Goal: Task Accomplishment & Management: Complete application form

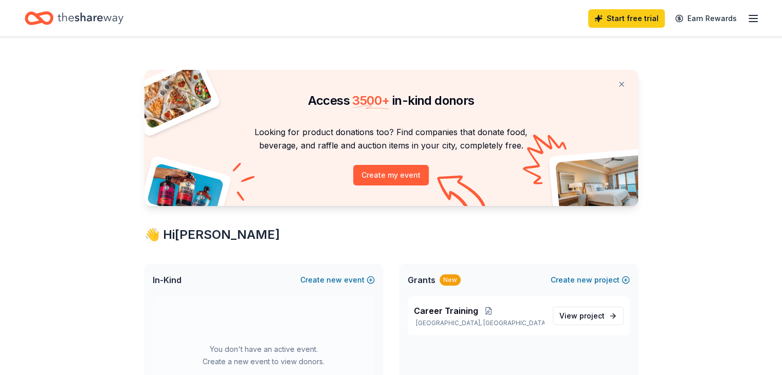
click at [747, 17] on icon "button" at bounding box center [753, 18] width 12 height 12
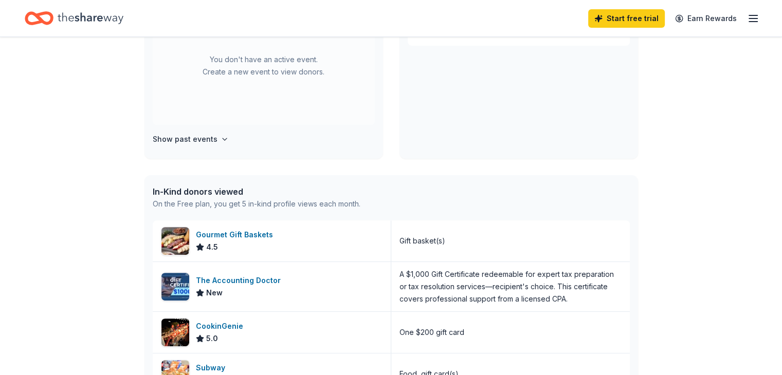
scroll to position [309, 0]
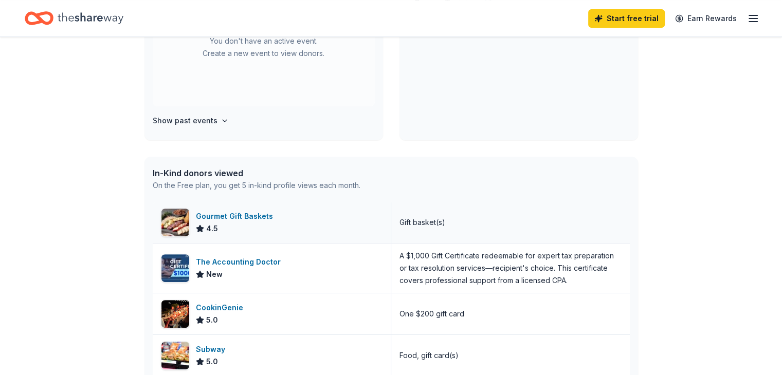
click at [223, 214] on div "Gourmet Gift Baskets" at bounding box center [236, 216] width 81 height 12
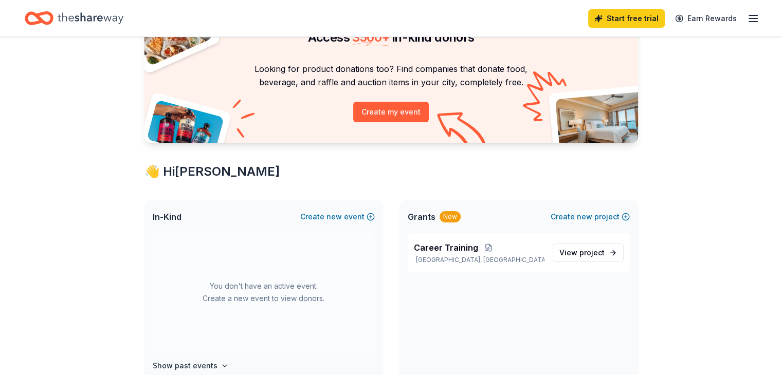
scroll to position [0, 0]
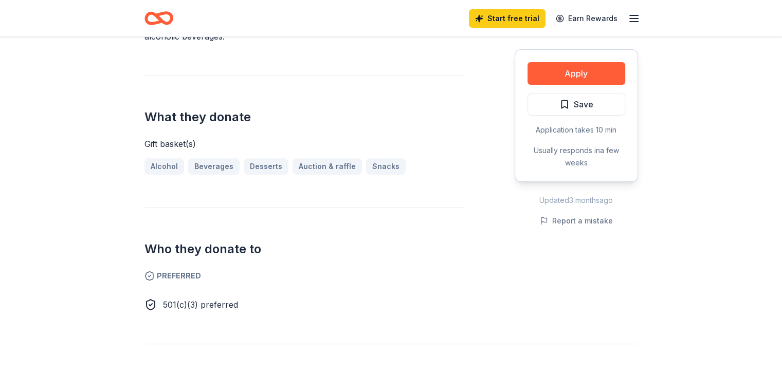
scroll to position [206, 0]
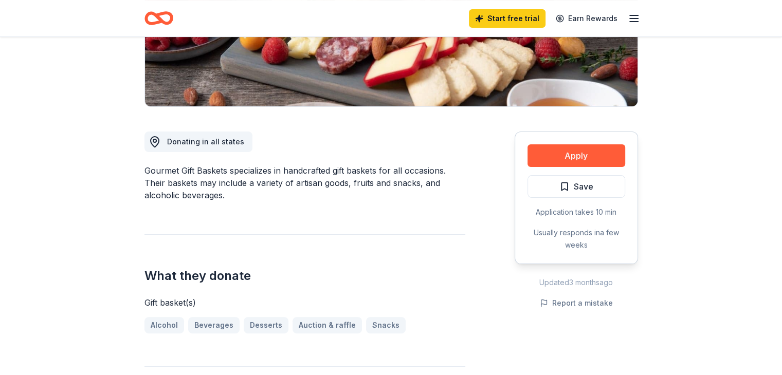
click at [636, 14] on icon "button" at bounding box center [634, 18] width 12 height 12
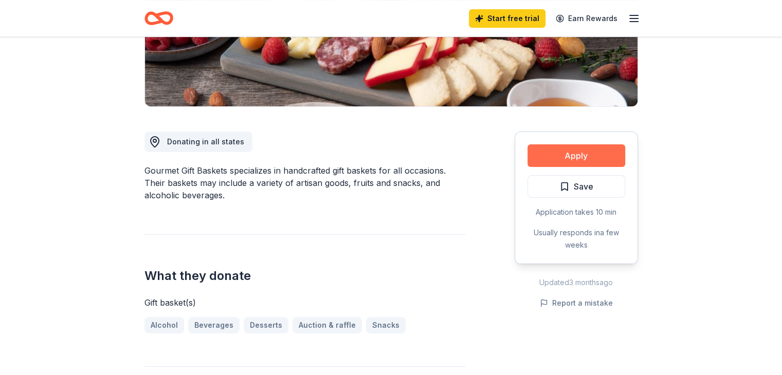
click at [584, 152] on button "Apply" at bounding box center [577, 156] width 98 height 23
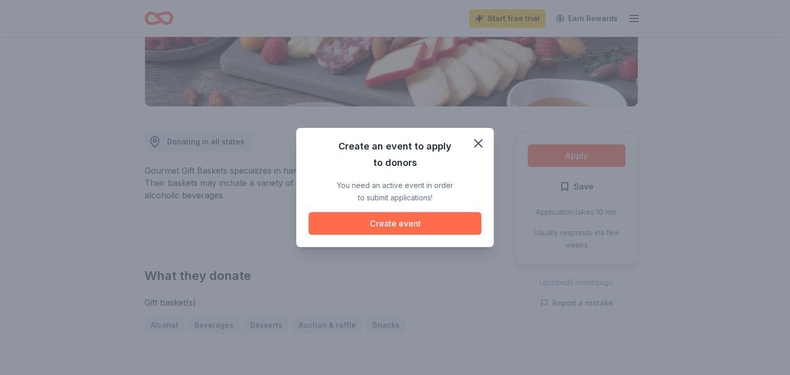
click at [412, 222] on button "Create event" at bounding box center [395, 223] width 173 height 23
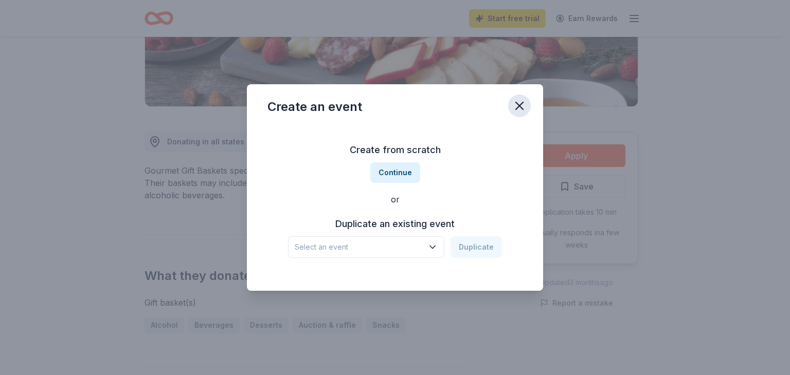
click at [518, 102] on icon "button" at bounding box center [519, 106] width 14 height 14
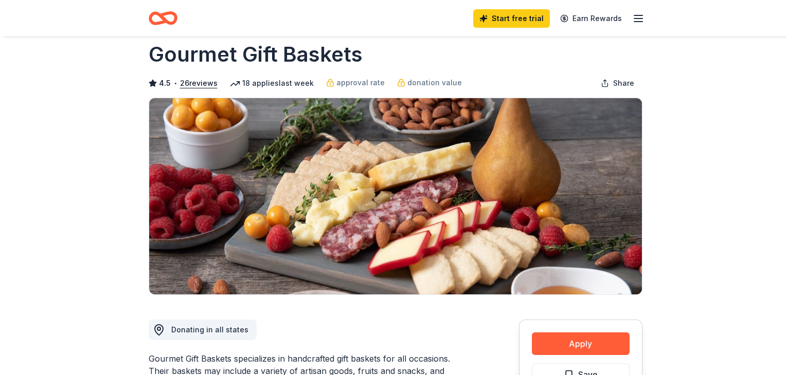
scroll to position [0, 0]
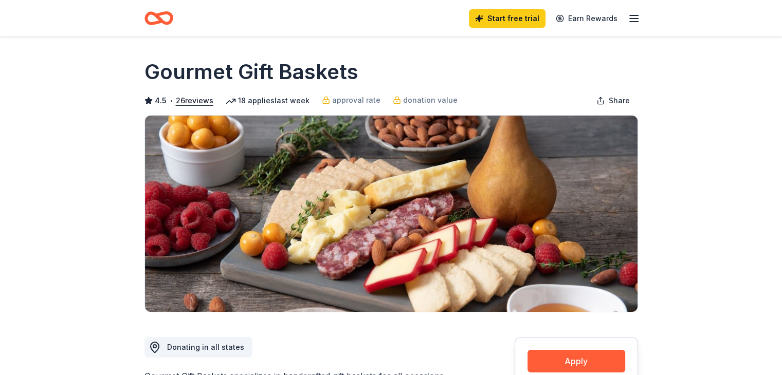
click at [632, 17] on icon "button" at bounding box center [634, 18] width 12 height 12
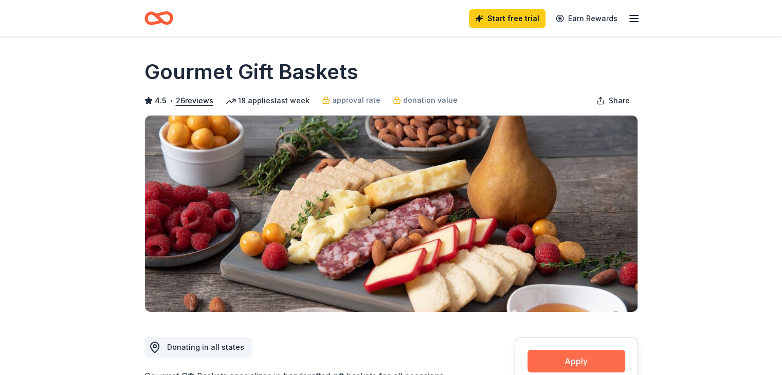
click at [579, 362] on button "Apply" at bounding box center [577, 361] width 98 height 23
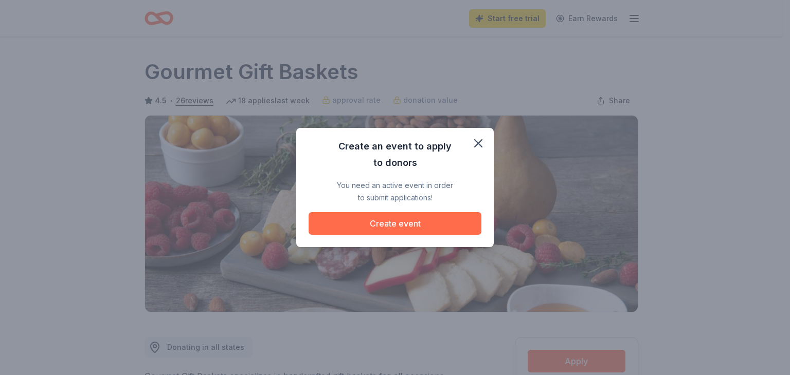
click at [400, 220] on button "Create event" at bounding box center [395, 223] width 173 height 23
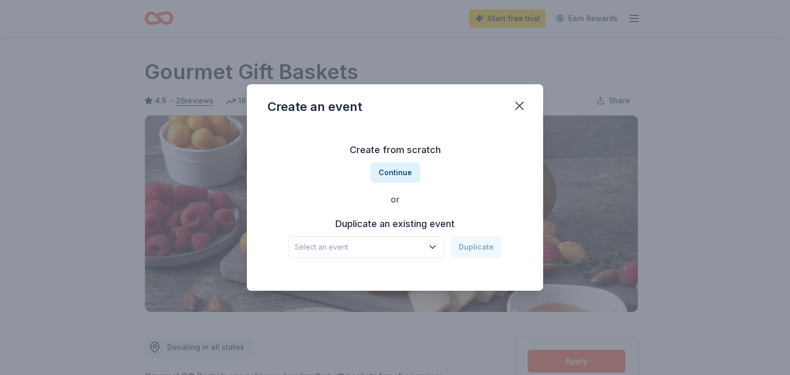
click at [389, 222] on h3 "Duplicate an existing event" at bounding box center [395, 224] width 214 height 16
click at [403, 225] on h3 "Duplicate an existing event" at bounding box center [395, 224] width 214 height 16
click at [471, 242] on div "Select an event Duplicate" at bounding box center [395, 248] width 214 height 22
click at [436, 246] on icon "button" at bounding box center [432, 247] width 10 height 10
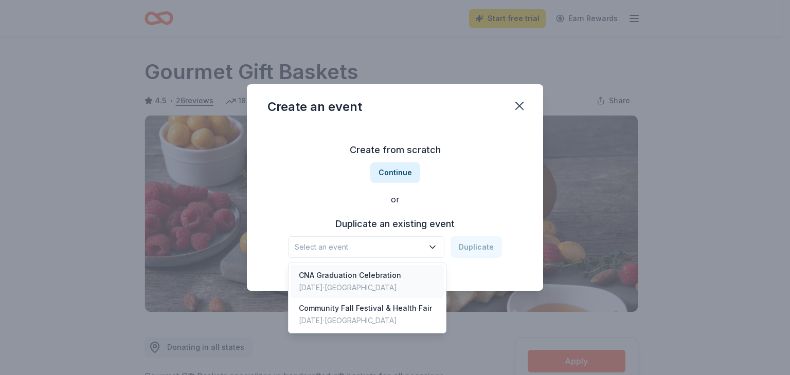
click at [395, 274] on div "CNA Graduation Celebration" at bounding box center [350, 275] width 102 height 12
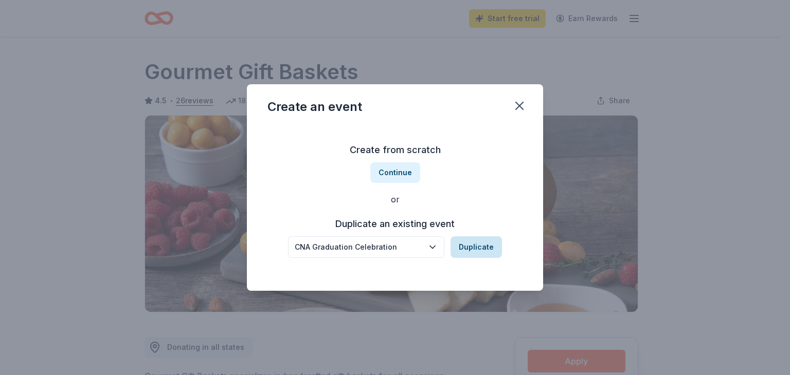
click at [461, 245] on button "Duplicate" at bounding box center [476, 248] width 51 height 22
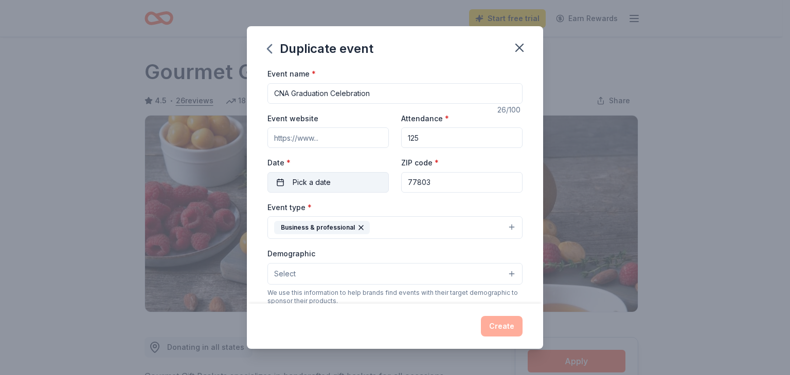
click at [370, 184] on button "Pick a date" at bounding box center [327, 182] width 121 height 21
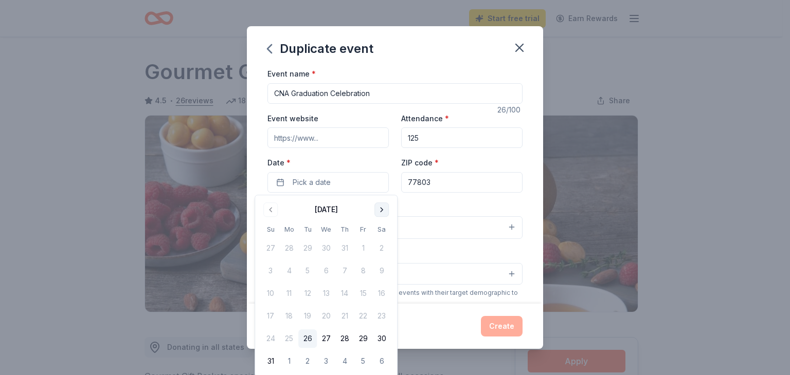
click at [381, 210] on button "Go to next month" at bounding box center [381, 210] width 14 height 14
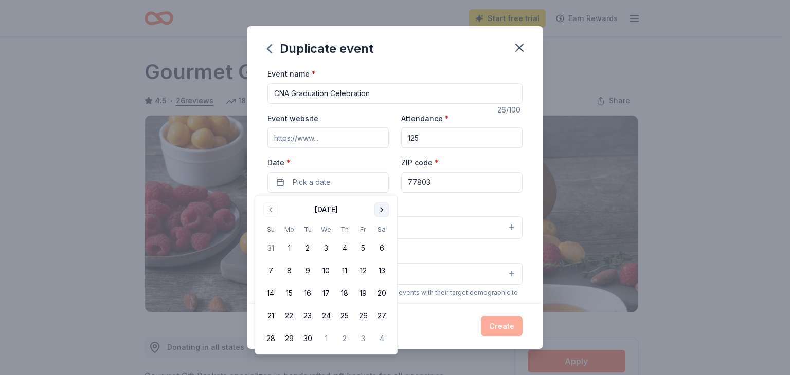
click at [381, 210] on button "Go to next month" at bounding box center [381, 210] width 14 height 14
click at [362, 293] on button "17" at bounding box center [363, 293] width 19 height 19
click at [495, 325] on button "Create" at bounding box center [502, 326] width 42 height 21
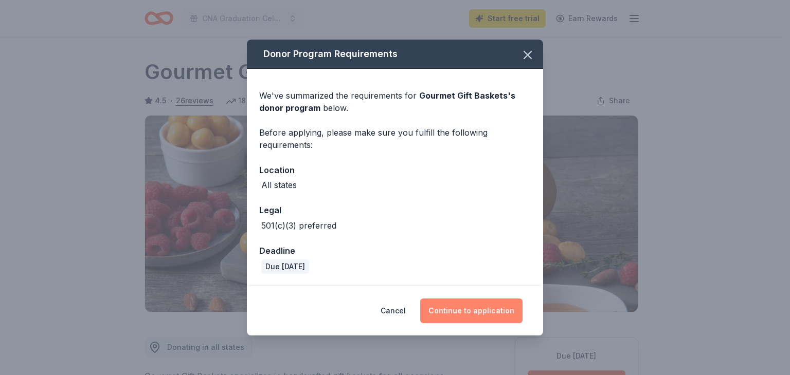
click at [460, 305] on button "Continue to application" at bounding box center [471, 311] width 102 height 25
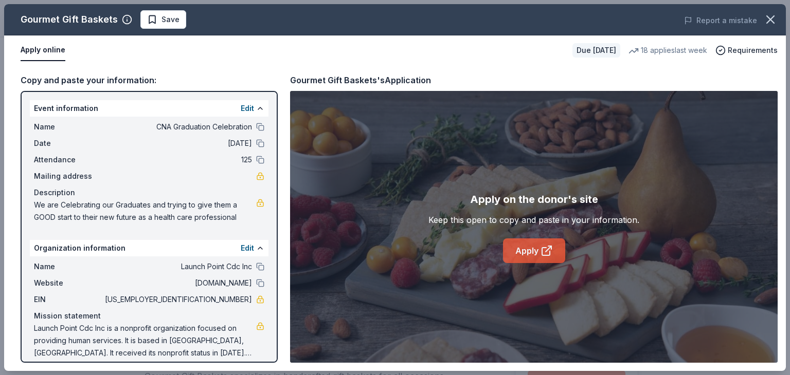
click at [538, 250] on link "Apply" at bounding box center [534, 251] width 62 height 25
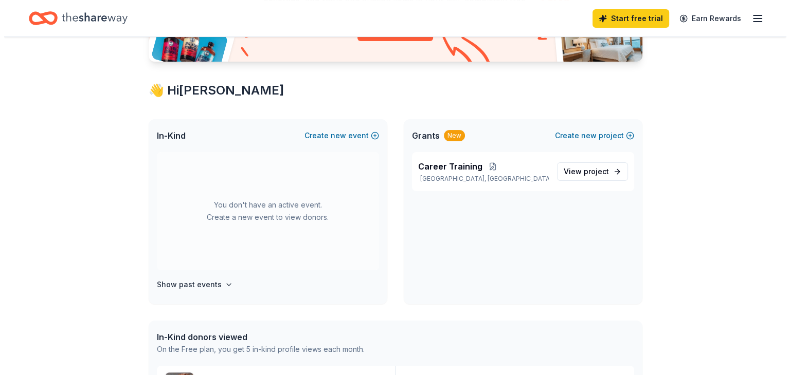
scroll to position [127, 0]
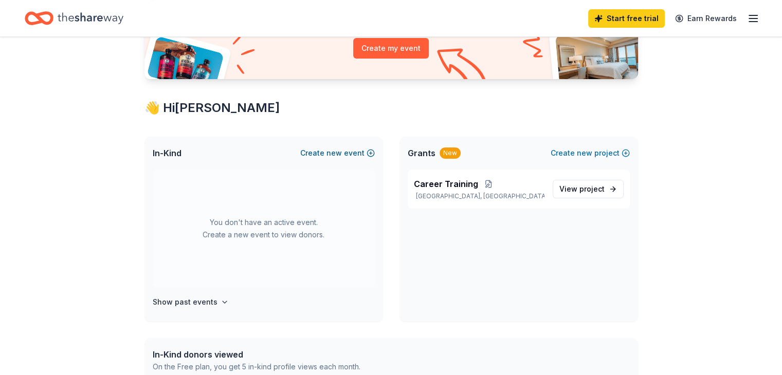
click at [350, 151] on button "Create new event" at bounding box center [337, 153] width 75 height 12
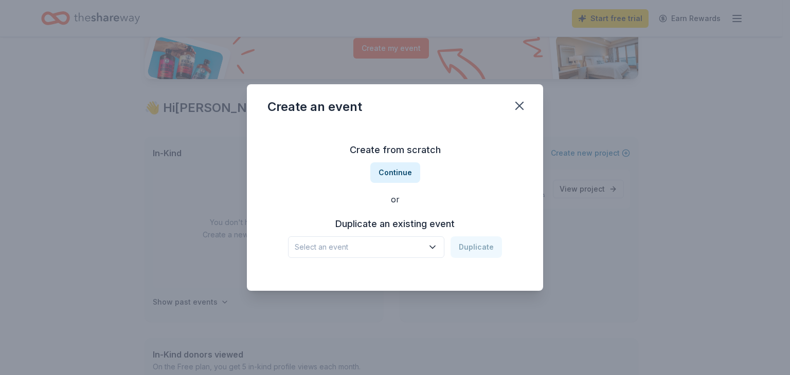
click at [434, 247] on icon "button" at bounding box center [432, 247] width 10 height 10
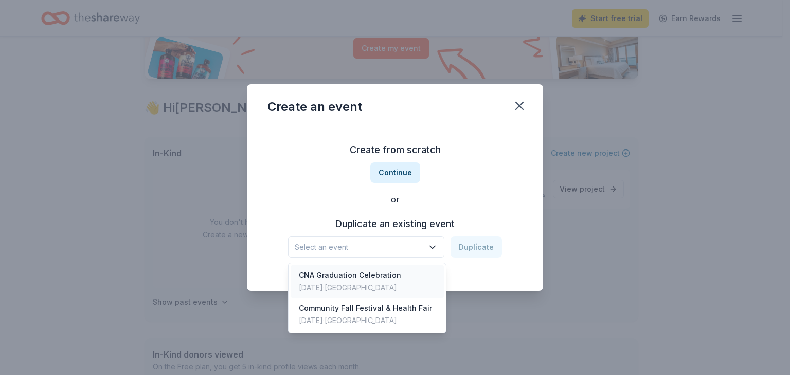
click at [370, 280] on div "CNA Graduation Celebration" at bounding box center [350, 275] width 102 height 12
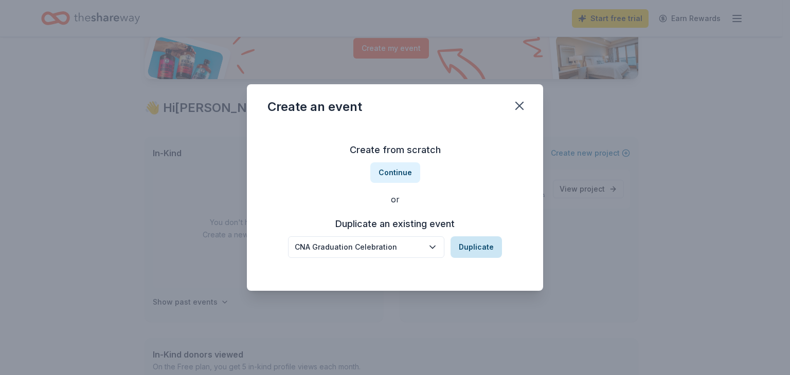
click at [487, 243] on button "Duplicate" at bounding box center [476, 248] width 51 height 22
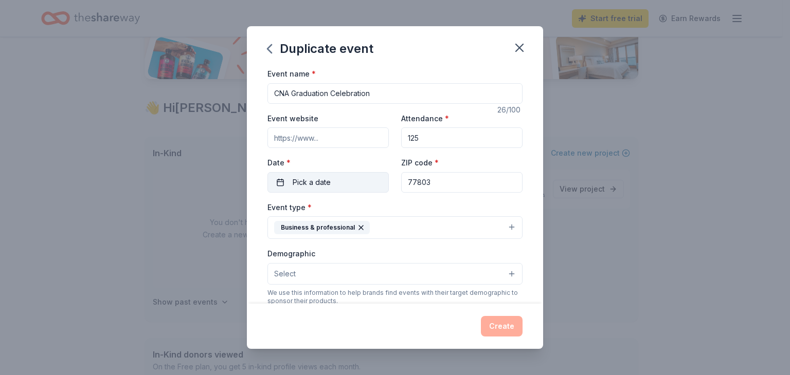
click at [352, 179] on button "Pick a date" at bounding box center [327, 182] width 121 height 21
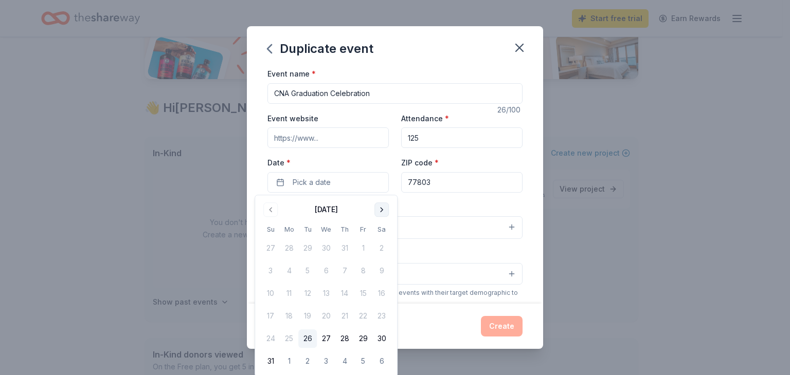
click at [380, 212] on button "Go to next month" at bounding box center [381, 210] width 14 height 14
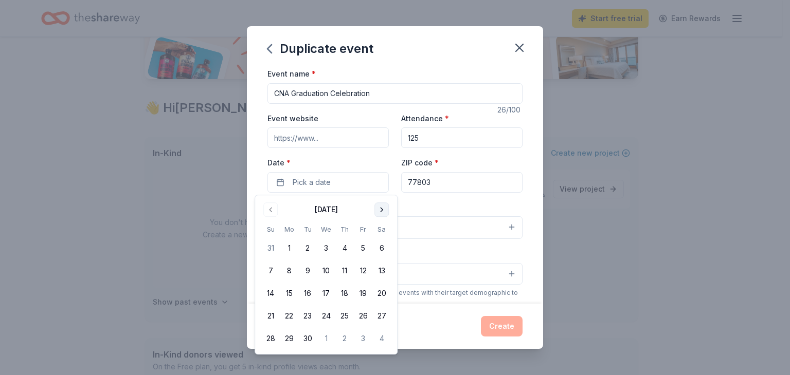
click at [380, 212] on button "Go to next month" at bounding box center [381, 210] width 14 height 14
click at [363, 293] on button "17" at bounding box center [363, 293] width 19 height 19
click at [572, 247] on div "Duplicate event Event name * CNA Graduation Celebration 26 /100 Event website A…" at bounding box center [395, 187] width 790 height 375
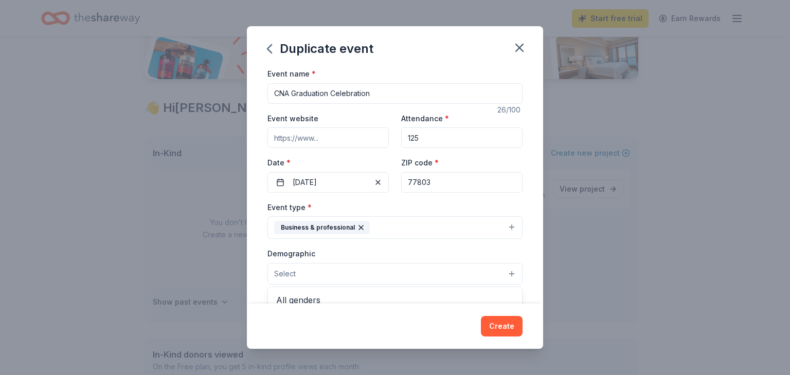
click at [503, 271] on button "Select" at bounding box center [394, 274] width 255 height 22
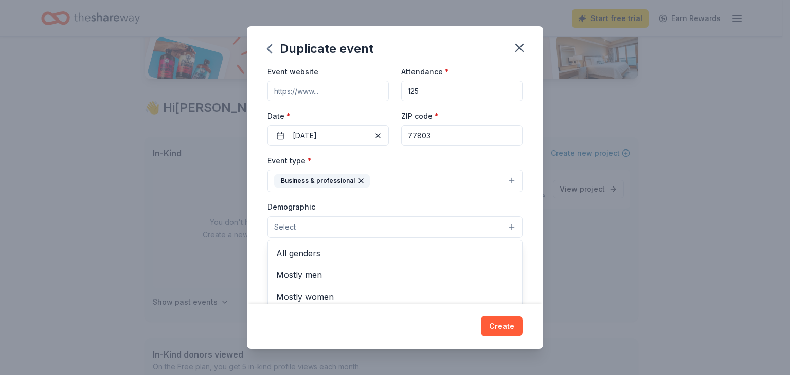
scroll to position [103, 0]
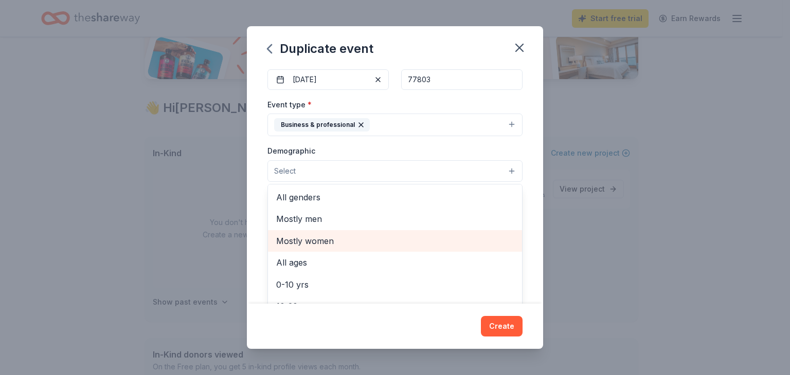
click at [317, 238] on span "Mostly women" at bounding box center [395, 241] width 238 height 13
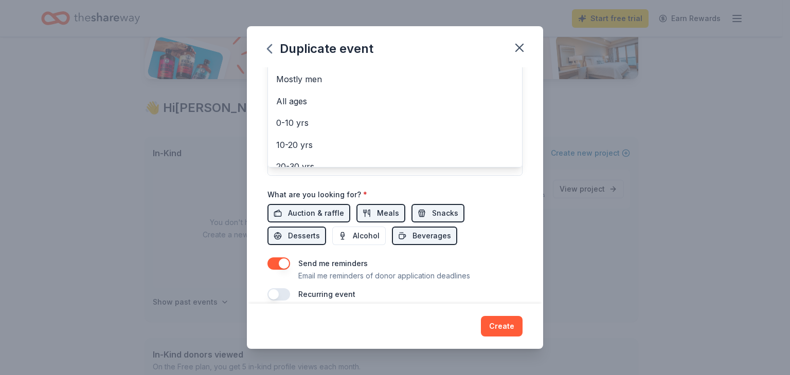
scroll to position [253, 0]
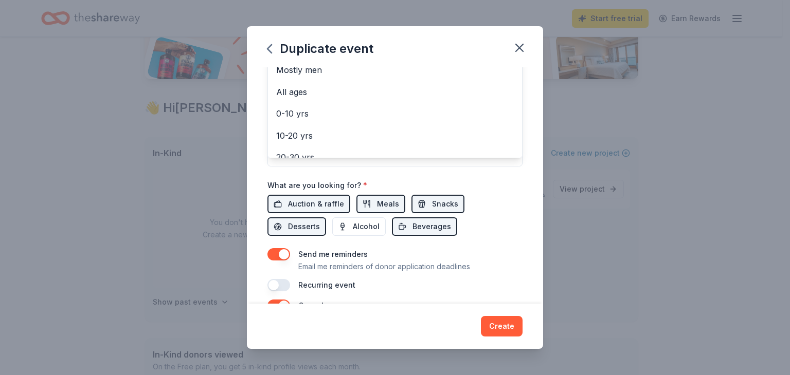
click at [325, 202] on div "Event name * CNA Graduation Celebration 26 /100 Event website Attendance * 125 …" at bounding box center [394, 52] width 255 height 477
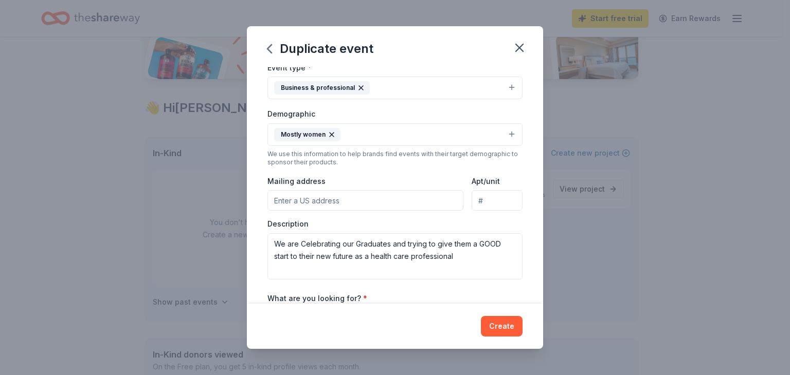
scroll to position [191, 0]
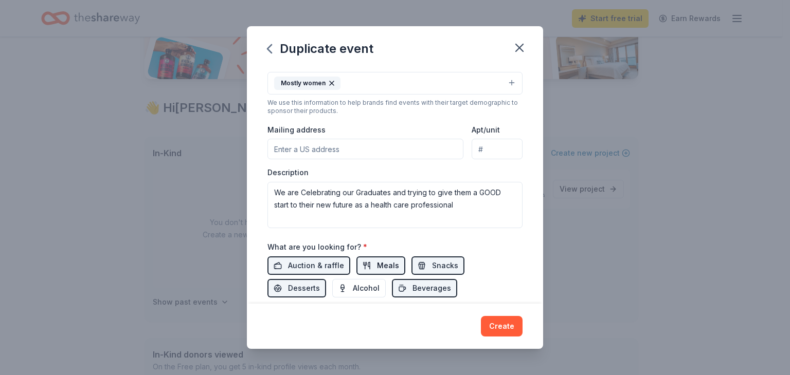
click at [372, 261] on button "Meals" at bounding box center [380, 266] width 49 height 19
click at [437, 264] on span "Snacks" at bounding box center [445, 266] width 26 height 12
click at [320, 266] on span "Auction & raffle" at bounding box center [316, 266] width 56 height 12
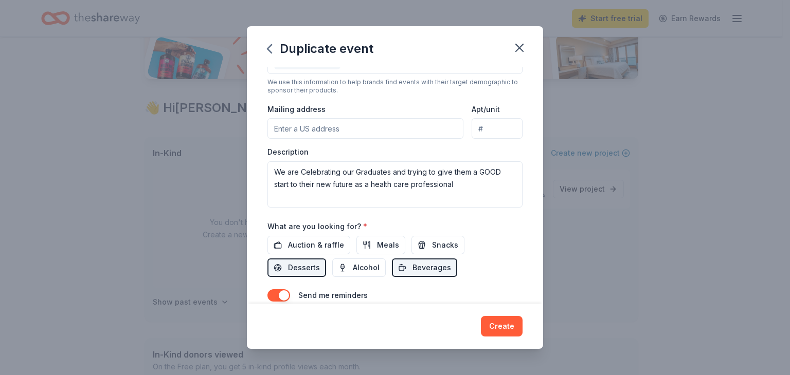
scroll to position [240, 0]
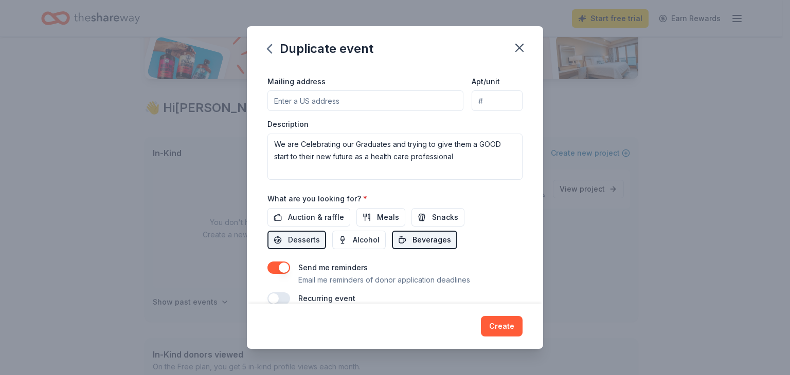
click at [439, 239] on span "Beverages" at bounding box center [431, 240] width 39 height 12
click at [287, 237] on button "Desserts" at bounding box center [296, 240] width 59 height 19
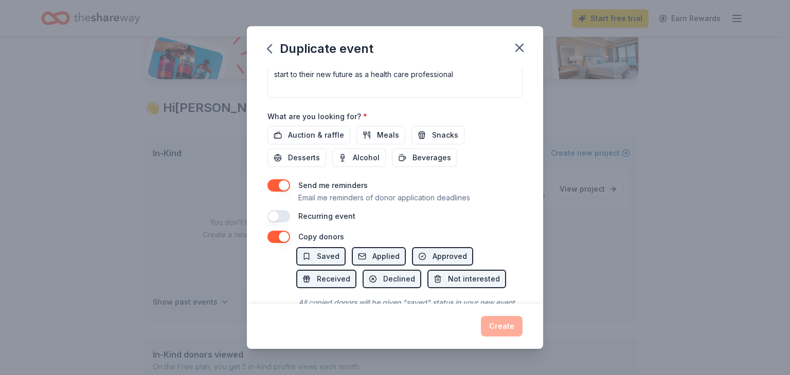
scroll to position [343, 0]
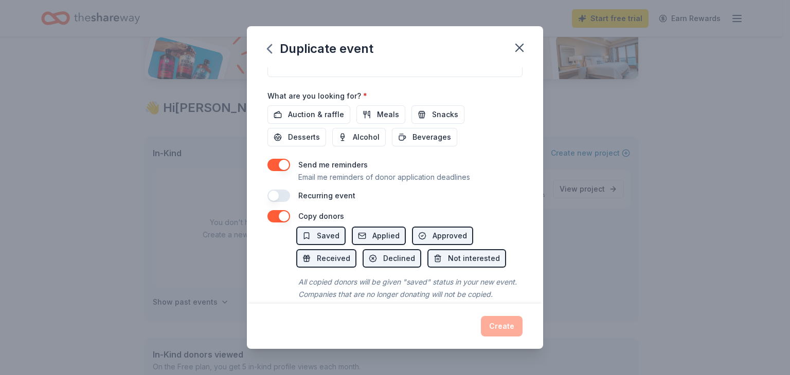
click at [275, 193] on button "button" at bounding box center [278, 196] width 23 height 12
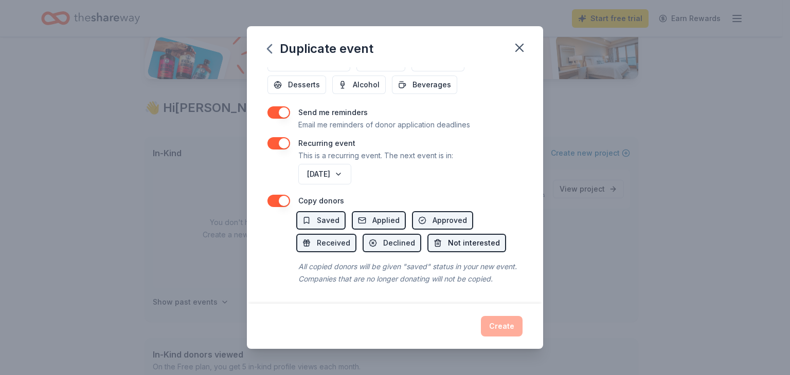
scroll to position [407, 0]
click at [336, 214] on span "Saved" at bounding box center [328, 220] width 23 height 12
click at [387, 214] on span "Applied" at bounding box center [385, 220] width 27 height 12
click at [438, 214] on span "Approved" at bounding box center [450, 220] width 34 height 12
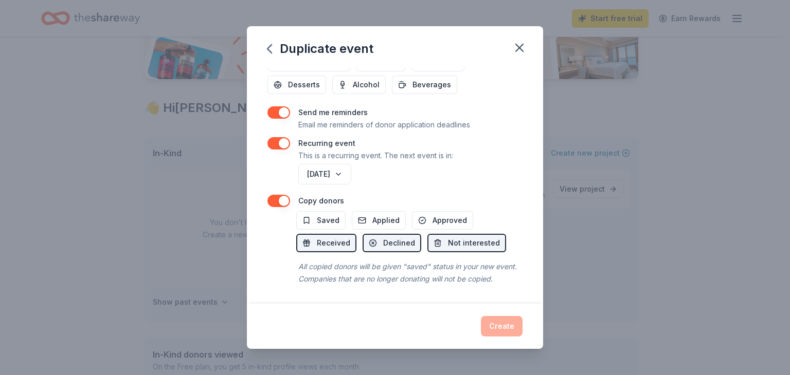
click at [501, 325] on div "Create" at bounding box center [394, 326] width 255 height 21
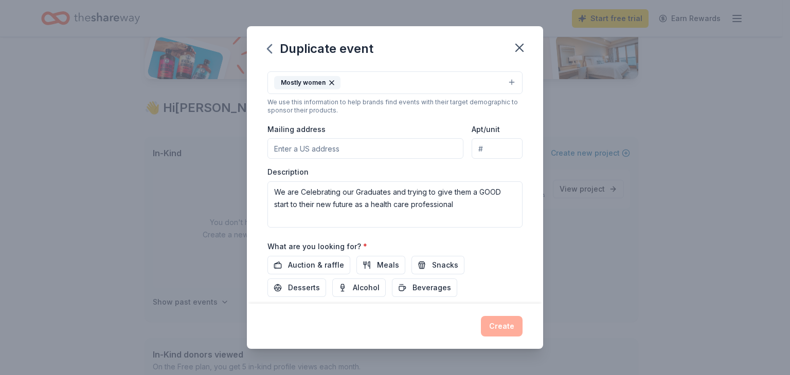
scroll to position [181, 0]
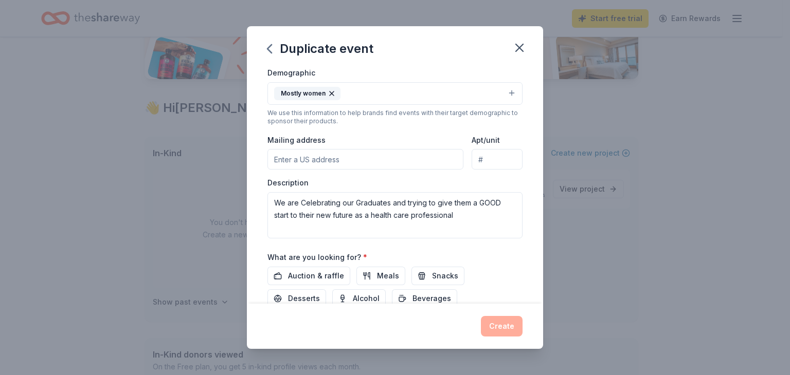
click at [326, 158] on input "Mailing address" at bounding box center [365, 159] width 196 height 21
type input "900 w william J bryan Pkwy"
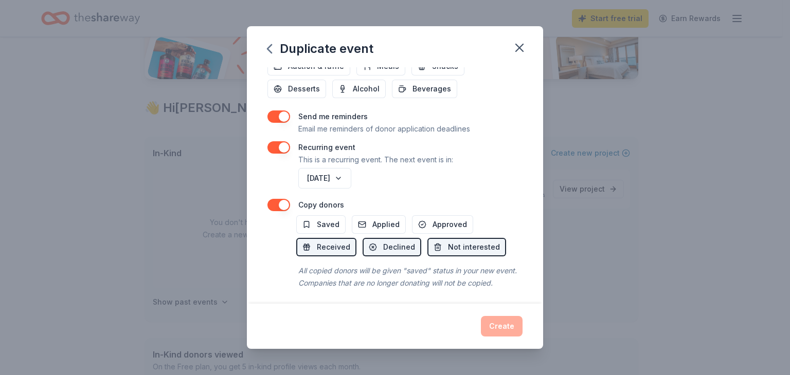
scroll to position [407, 0]
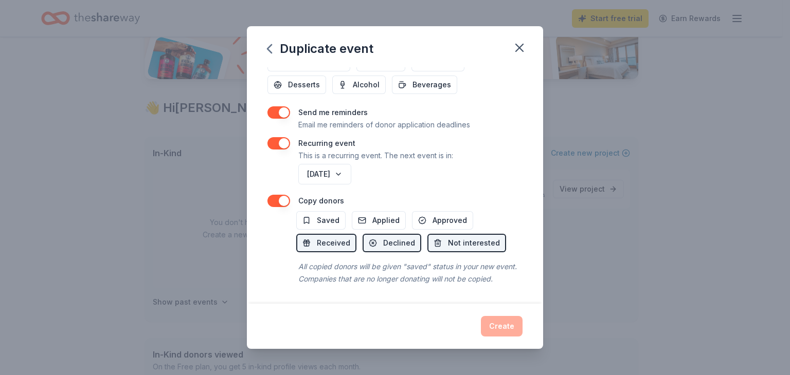
click at [499, 321] on div "Create" at bounding box center [394, 326] width 255 height 21
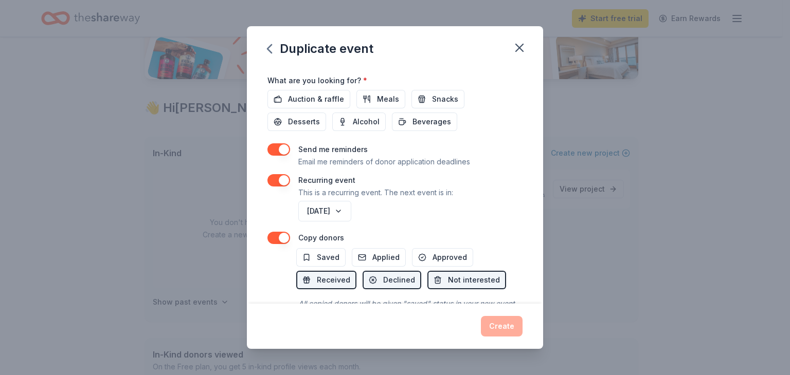
scroll to position [356, 0]
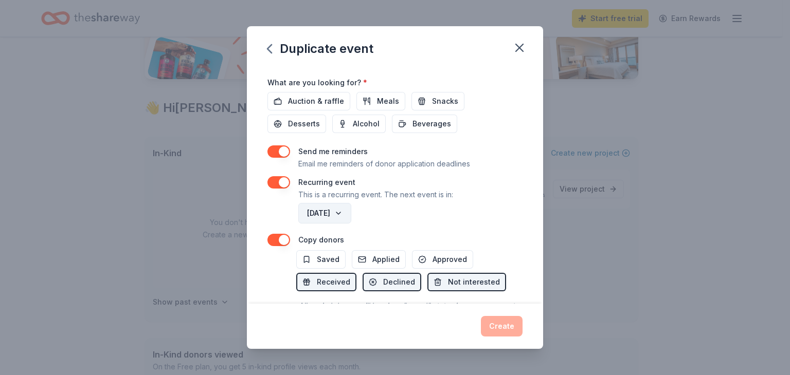
click at [351, 212] on button "October 2026" at bounding box center [324, 213] width 53 height 21
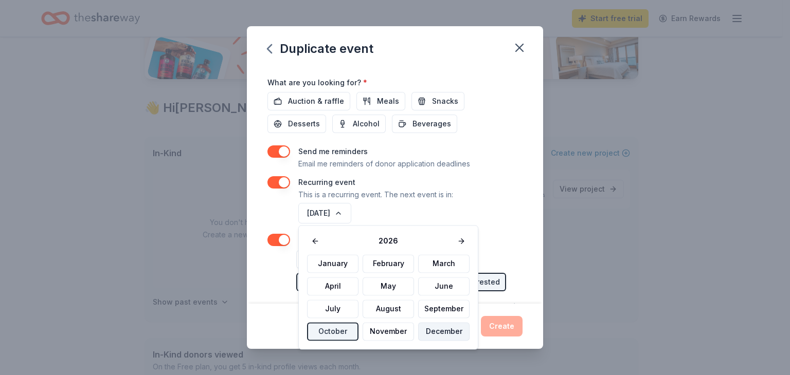
click at [442, 329] on button "December" at bounding box center [443, 331] width 51 height 19
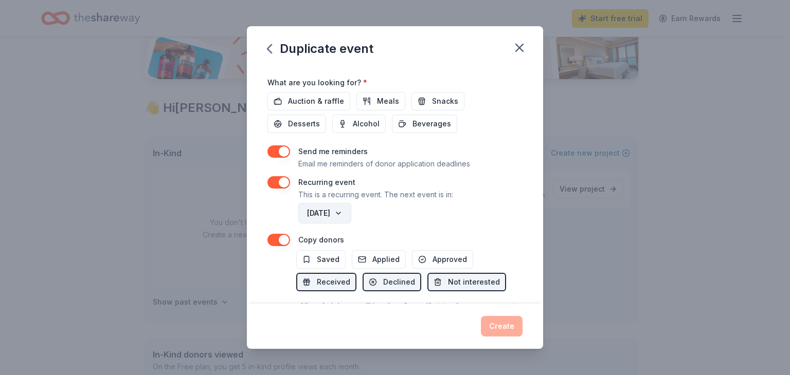
click at [351, 210] on button "December 2026" at bounding box center [324, 213] width 53 height 21
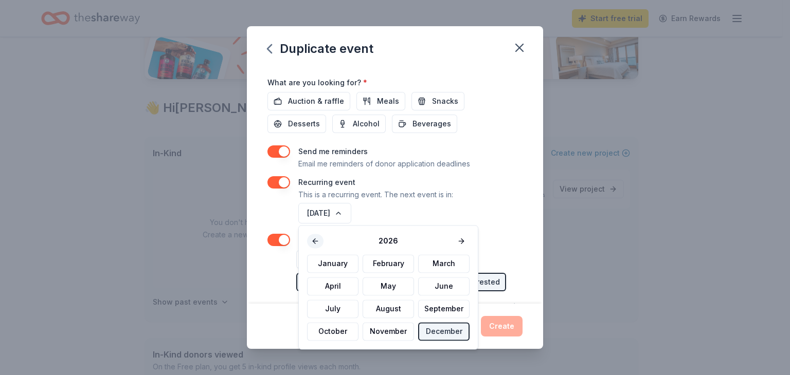
click at [318, 237] on button at bounding box center [315, 241] width 16 height 14
click at [426, 330] on button "December" at bounding box center [443, 331] width 51 height 19
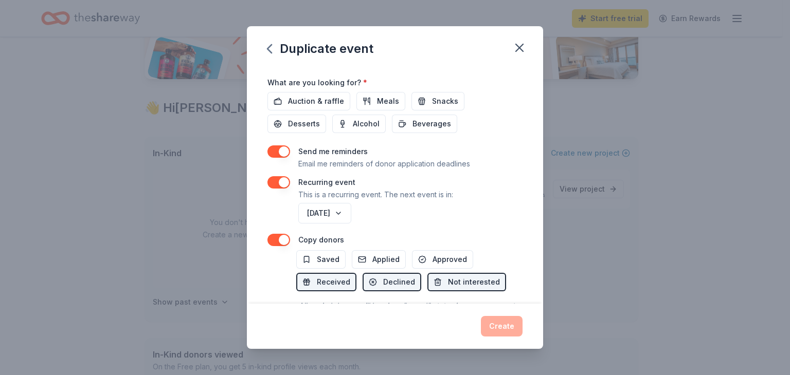
click at [496, 328] on div "Create" at bounding box center [394, 326] width 255 height 21
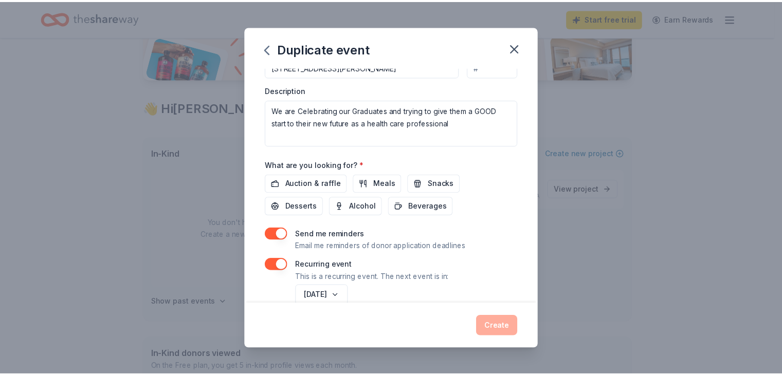
scroll to position [272, 0]
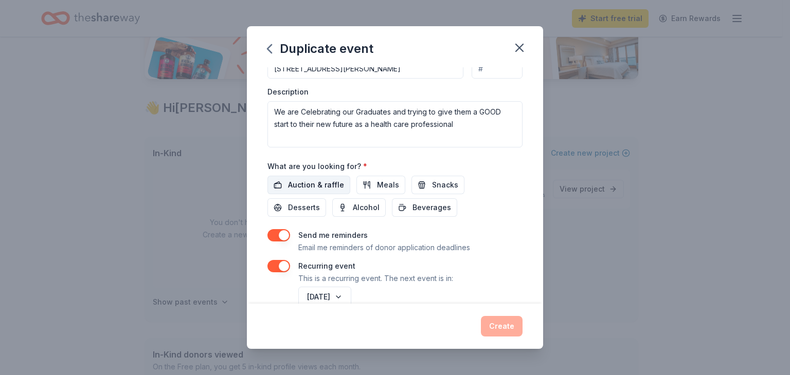
click at [325, 176] on button "Auction & raffle" at bounding box center [308, 185] width 83 height 19
click at [382, 184] on span "Meals" at bounding box center [388, 185] width 22 height 12
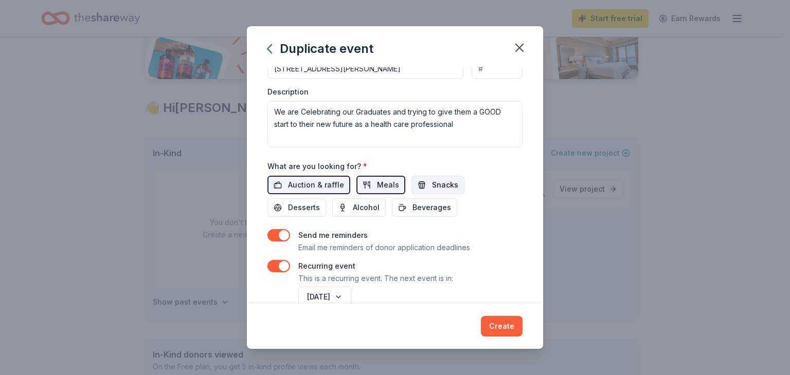
click at [438, 186] on span "Snacks" at bounding box center [445, 185] width 26 height 12
click at [302, 204] on span "Desserts" at bounding box center [304, 208] width 32 height 12
click at [439, 208] on span "Beverages" at bounding box center [431, 208] width 39 height 12
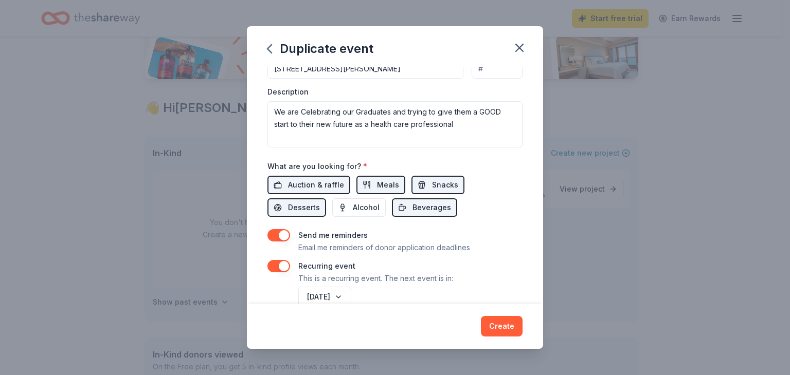
click at [497, 323] on button "Create" at bounding box center [502, 326] width 42 height 21
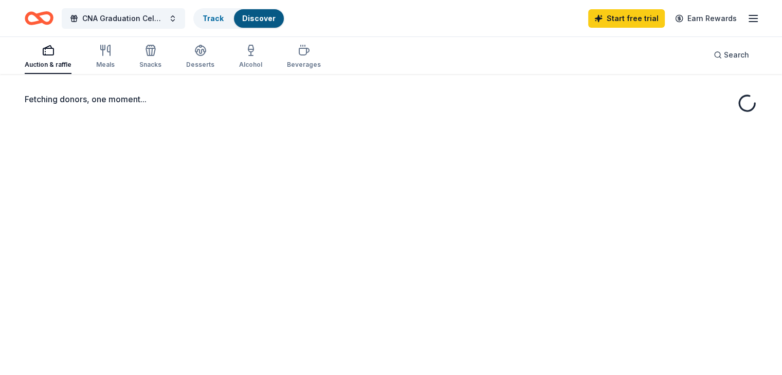
scroll to position [51, 0]
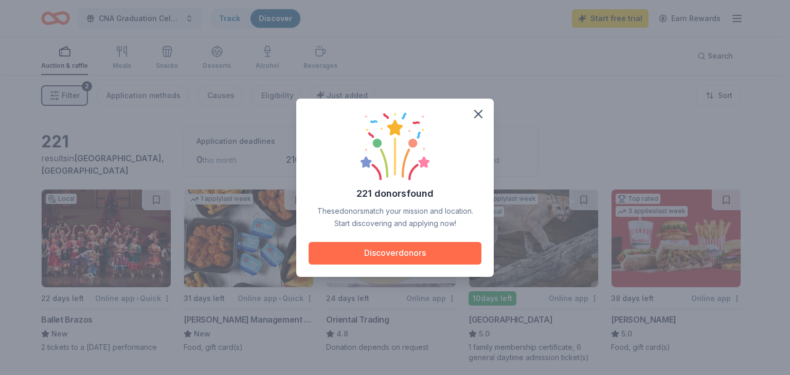
click at [397, 249] on button "Discover donors" at bounding box center [395, 253] width 173 height 23
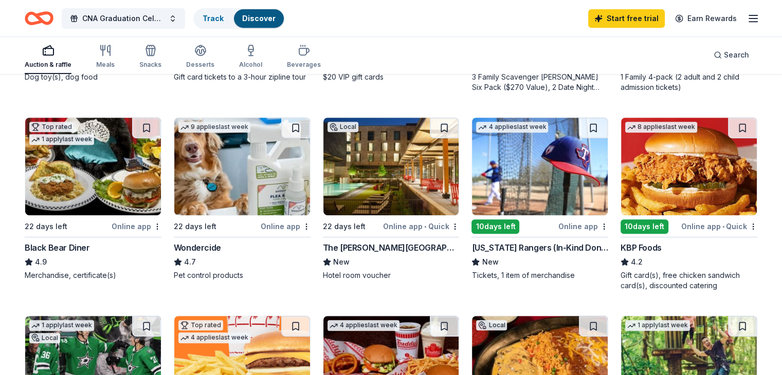
scroll to position [463, 0]
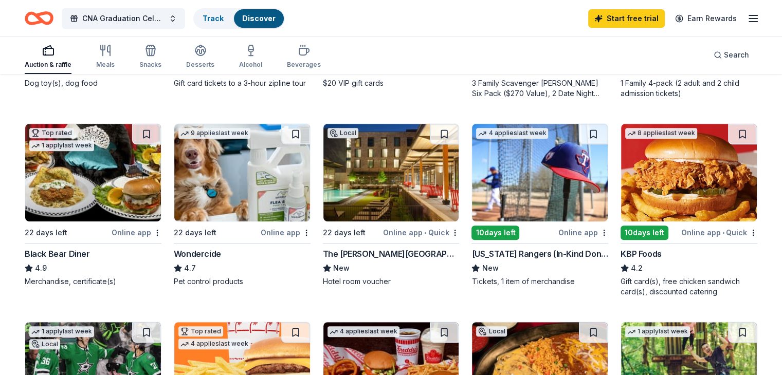
click at [683, 189] on img at bounding box center [689, 173] width 136 height 98
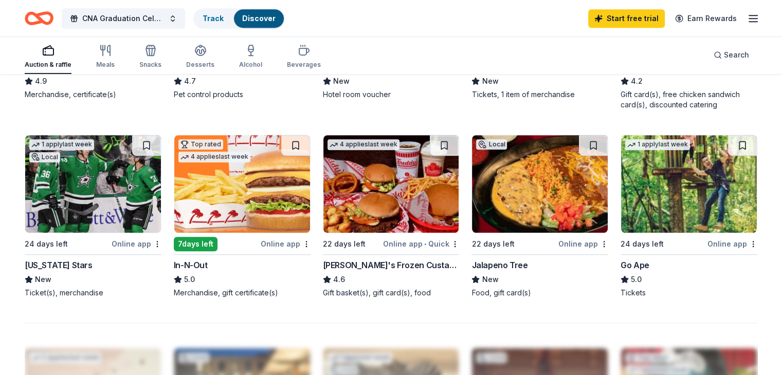
scroll to position [669, 0]
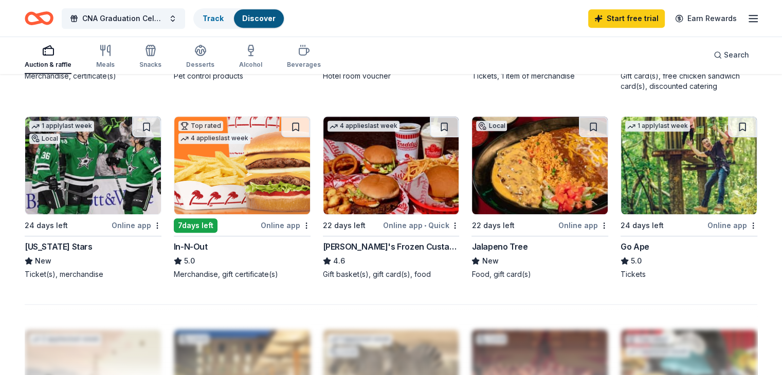
click at [227, 179] on img at bounding box center [242, 166] width 136 height 98
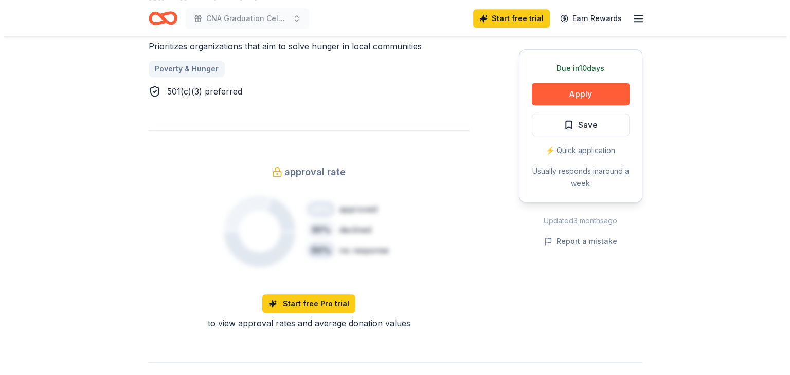
scroll to position [617, 0]
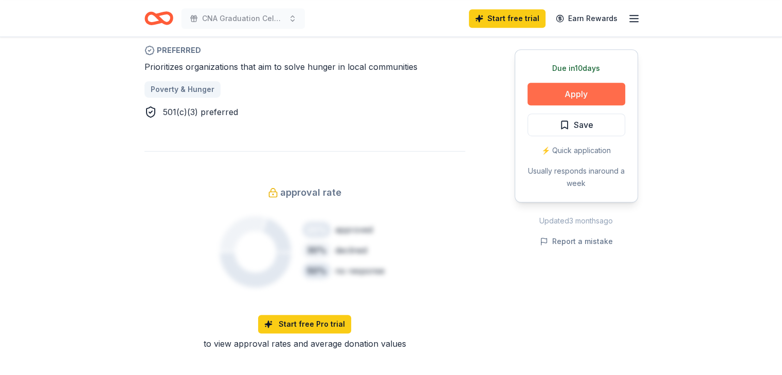
click at [570, 88] on button "Apply" at bounding box center [577, 94] width 98 height 23
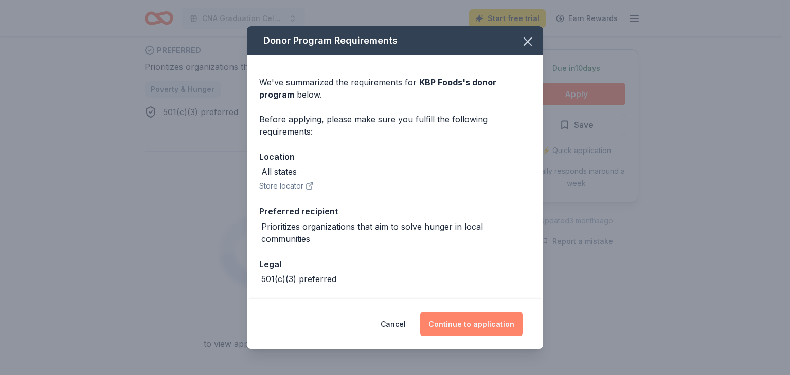
click at [461, 322] on button "Continue to application" at bounding box center [471, 324] width 102 height 25
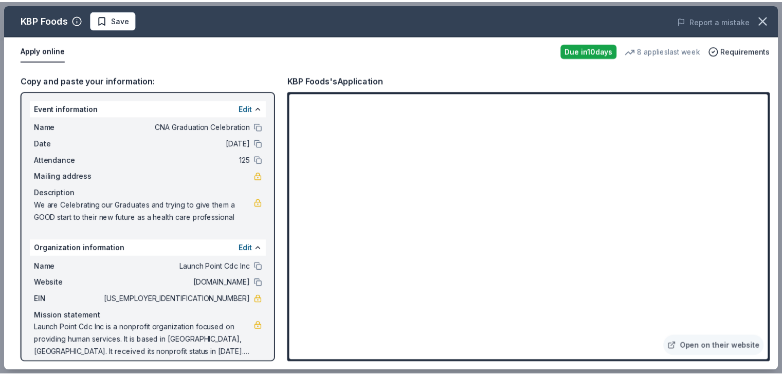
scroll to position [9, 0]
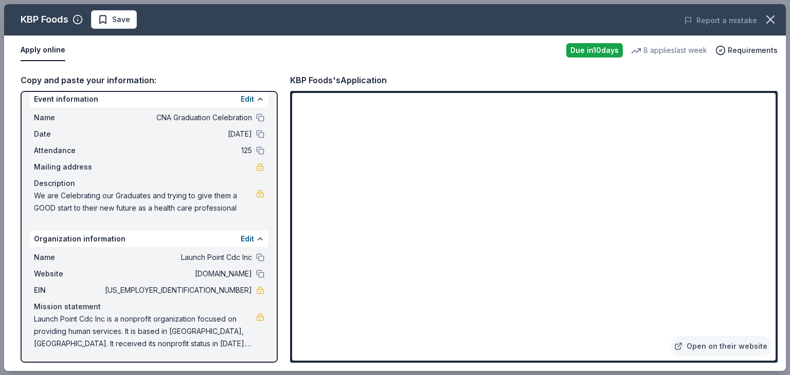
click at [354, 59] on div "Apply online" at bounding box center [289, 51] width 537 height 22
click at [771, 17] on icon "button" at bounding box center [770, 19] width 14 height 14
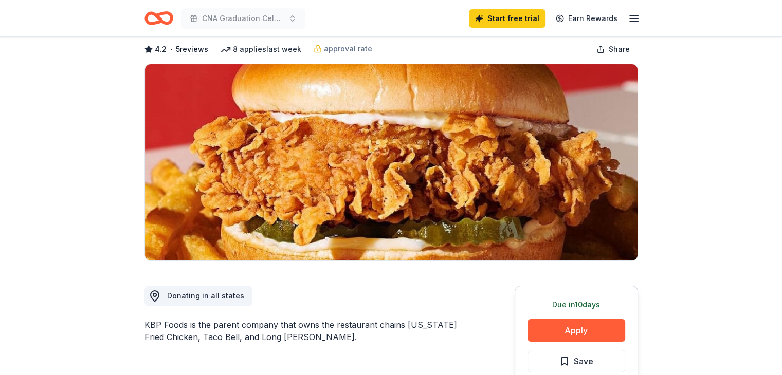
scroll to position [0, 0]
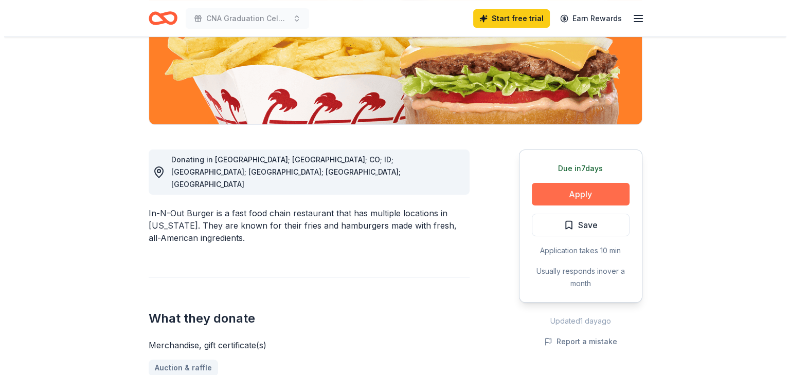
scroll to position [206, 0]
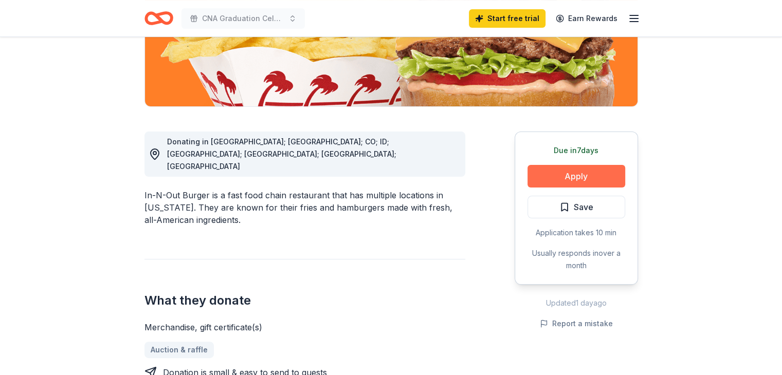
click at [576, 173] on button "Apply" at bounding box center [577, 176] width 98 height 23
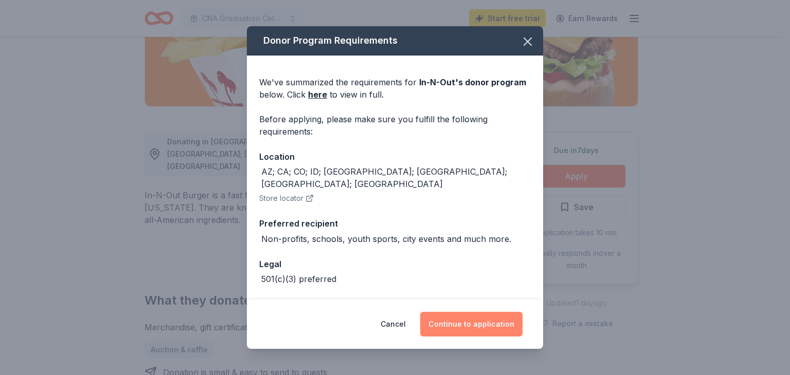
click at [471, 318] on button "Continue to application" at bounding box center [471, 324] width 102 height 25
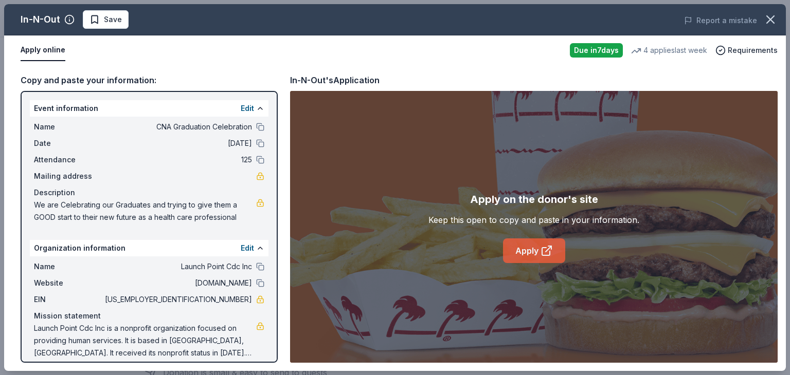
click at [530, 248] on link "Apply" at bounding box center [534, 251] width 62 height 25
